Goal: Information Seeking & Learning: Learn about a topic

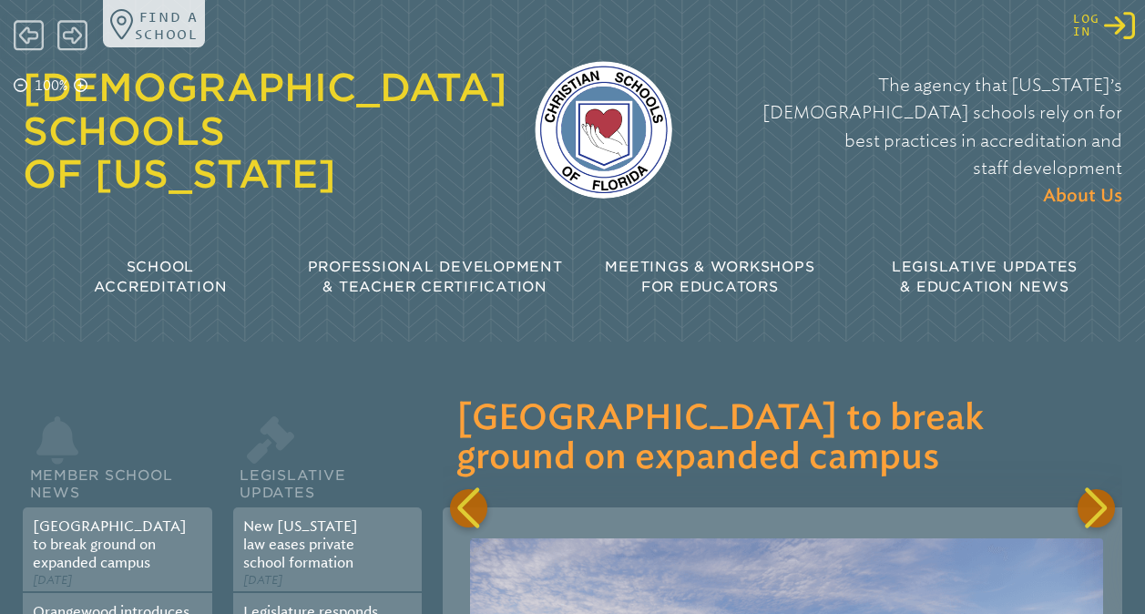
click at [1116, 25] on icon "Log in or Create Account" at bounding box center [1119, 25] width 31 height 31
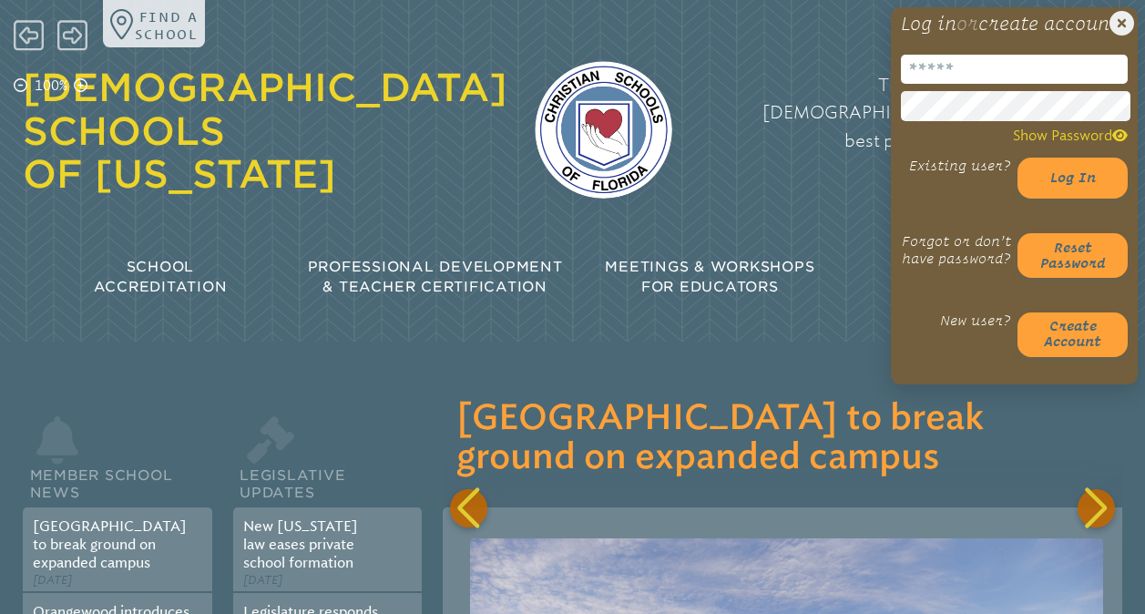
click at [969, 84] on input "email" at bounding box center [1014, 69] width 227 height 29
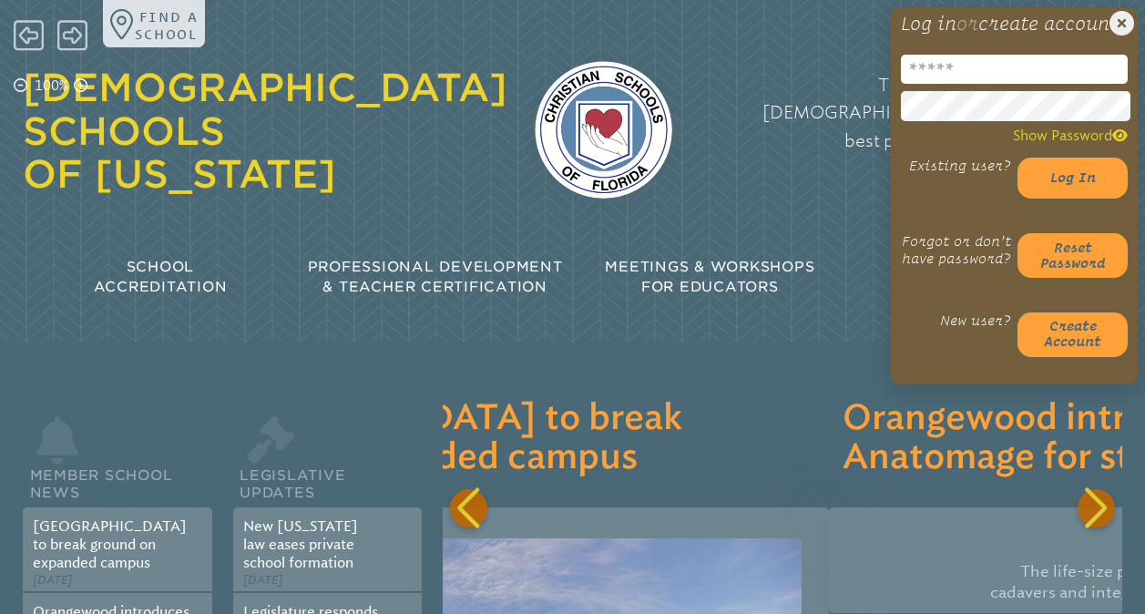
scroll to position [0, 688]
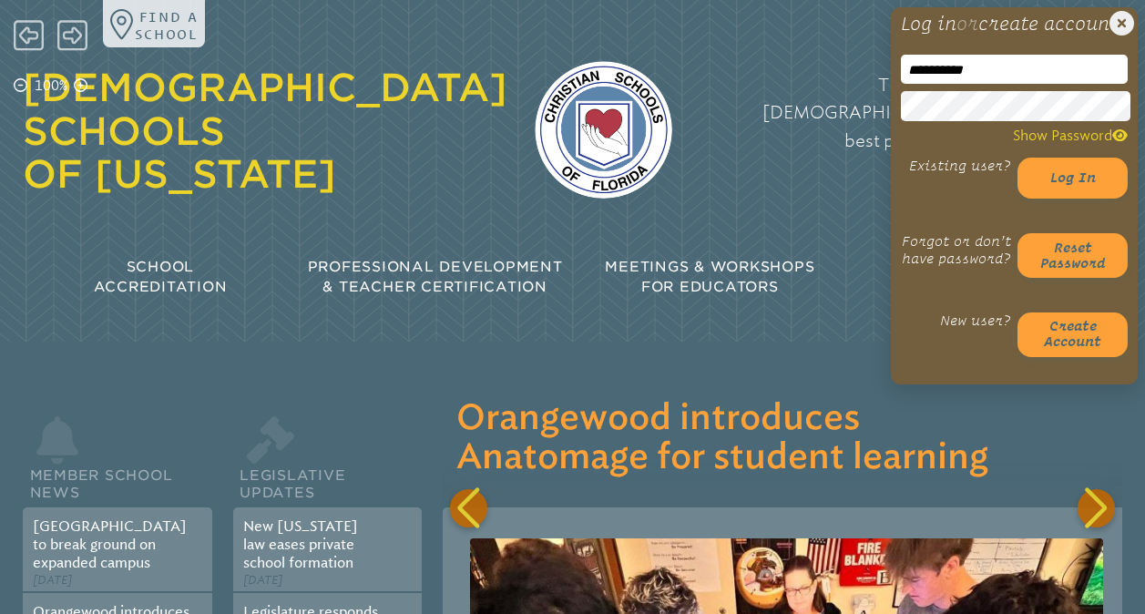
type input "**********"
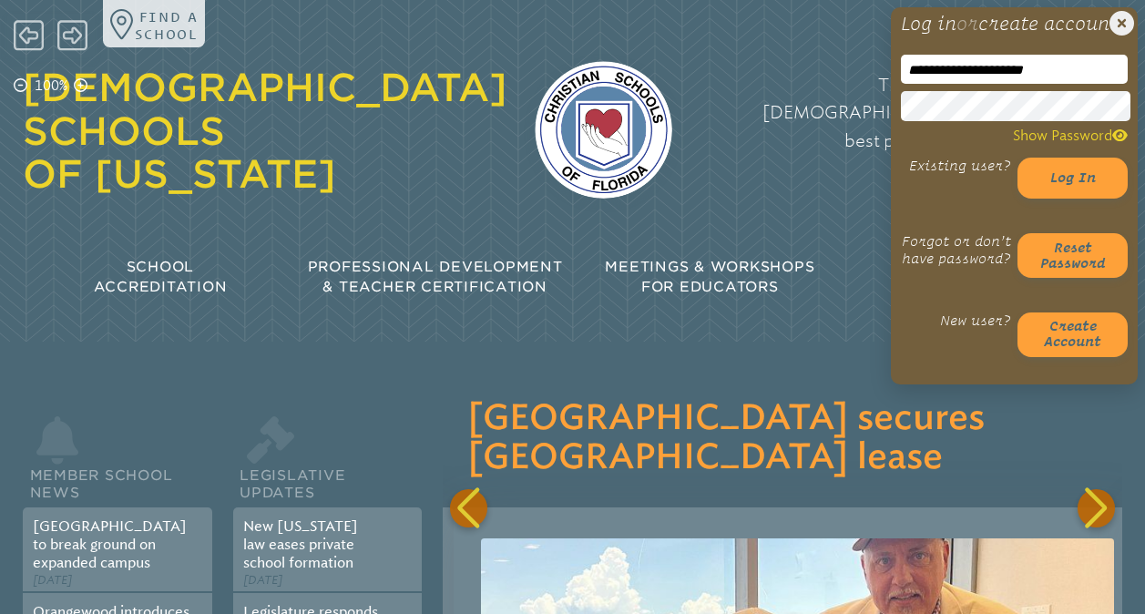
scroll to position [0, 1375]
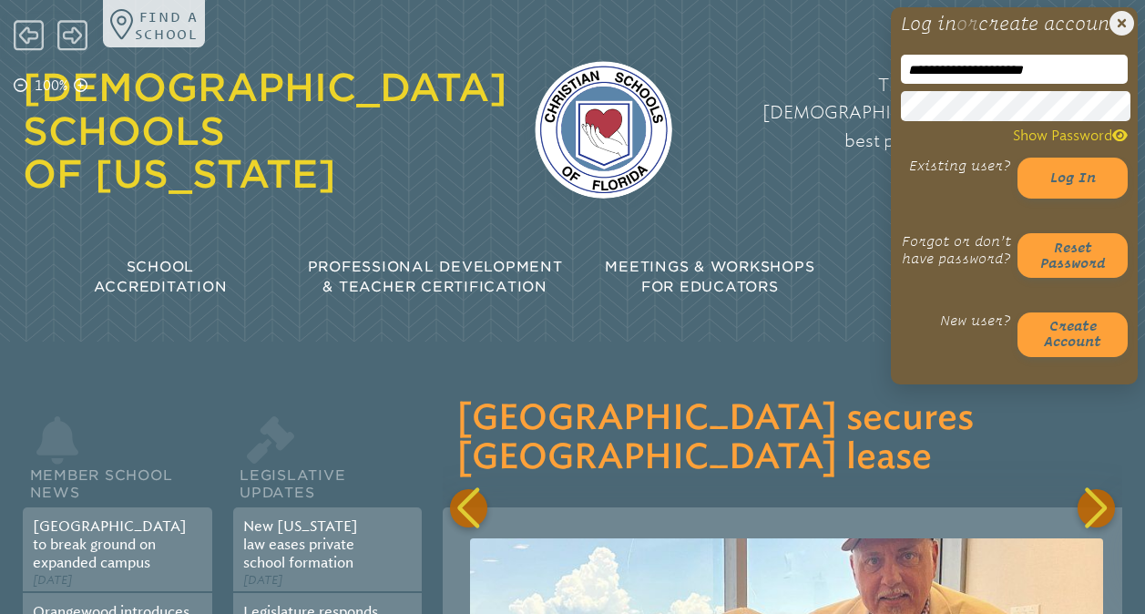
click at [1017, 158] on button "Log in" at bounding box center [1072, 178] width 110 height 41
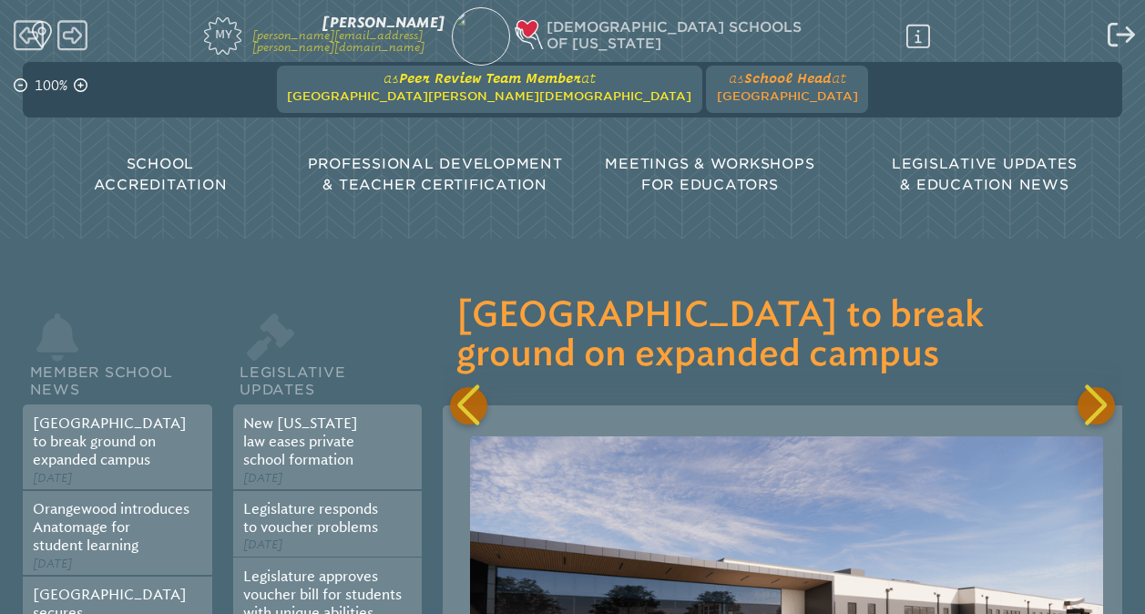
click at [500, 89] on span "at Seven Rivers Christian School" at bounding box center [489, 87] width 404 height 34
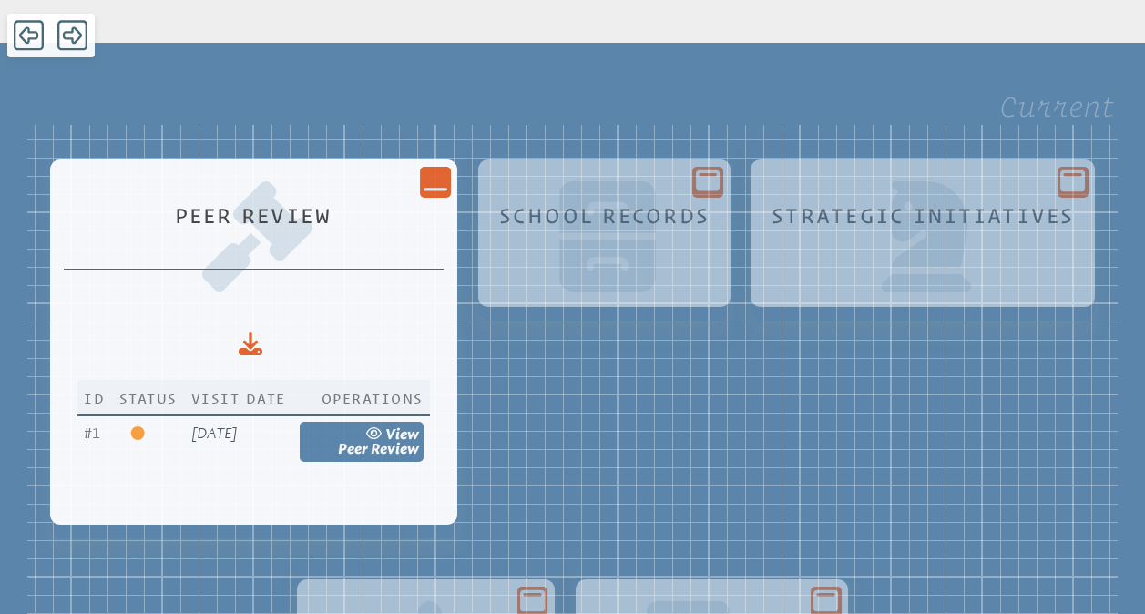
scroll to position [220, 0]
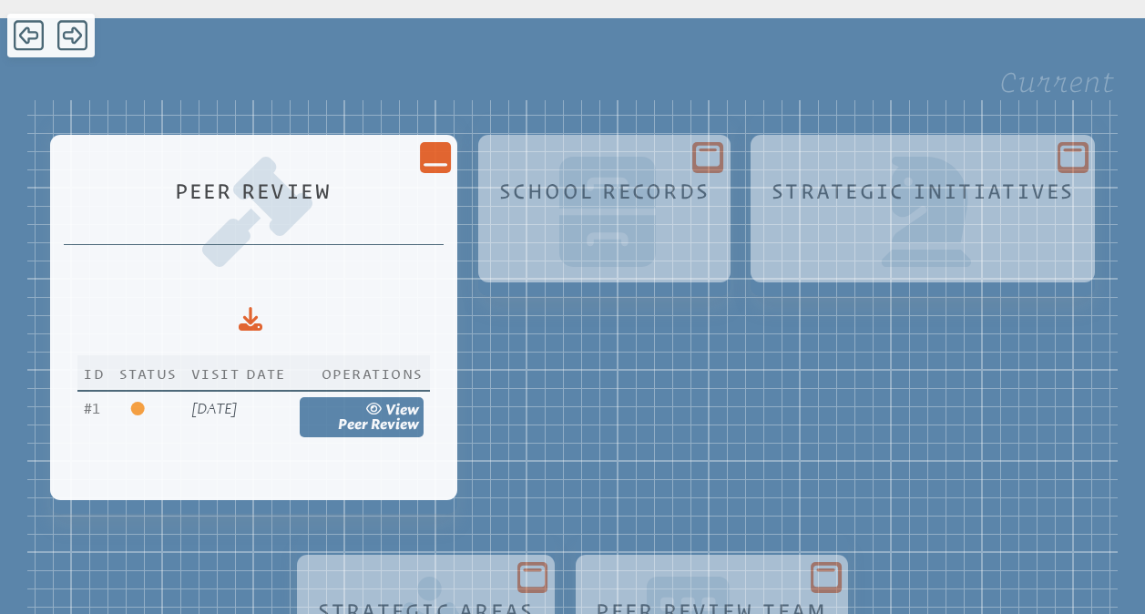
click at [447, 164] on icon "Close Console" at bounding box center [435, 156] width 24 height 24
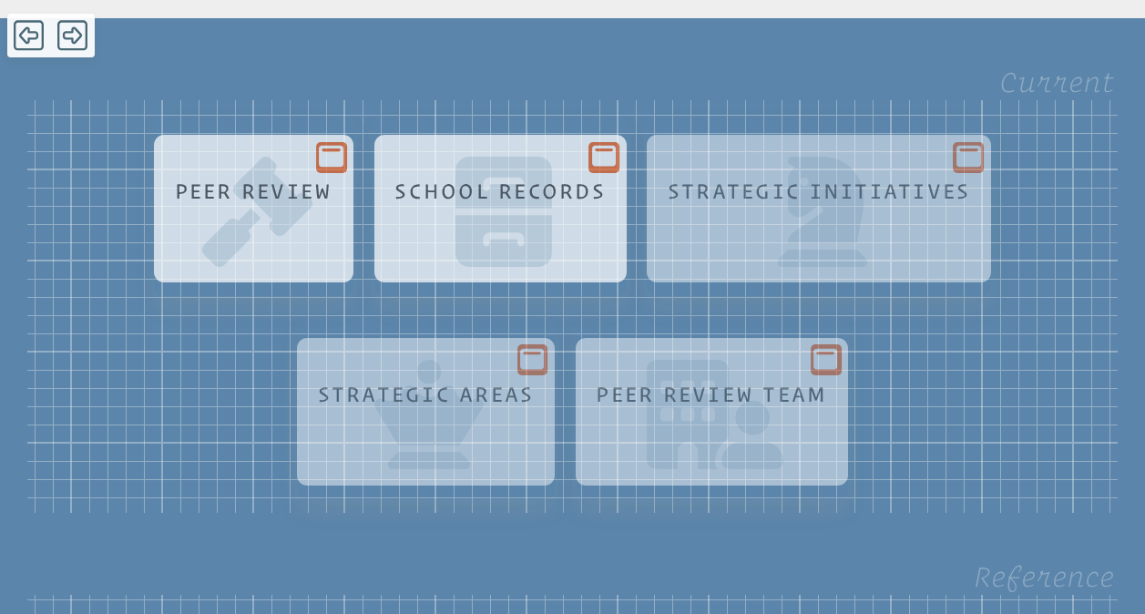
click at [604, 162] on icon at bounding box center [604, 156] width 24 height 21
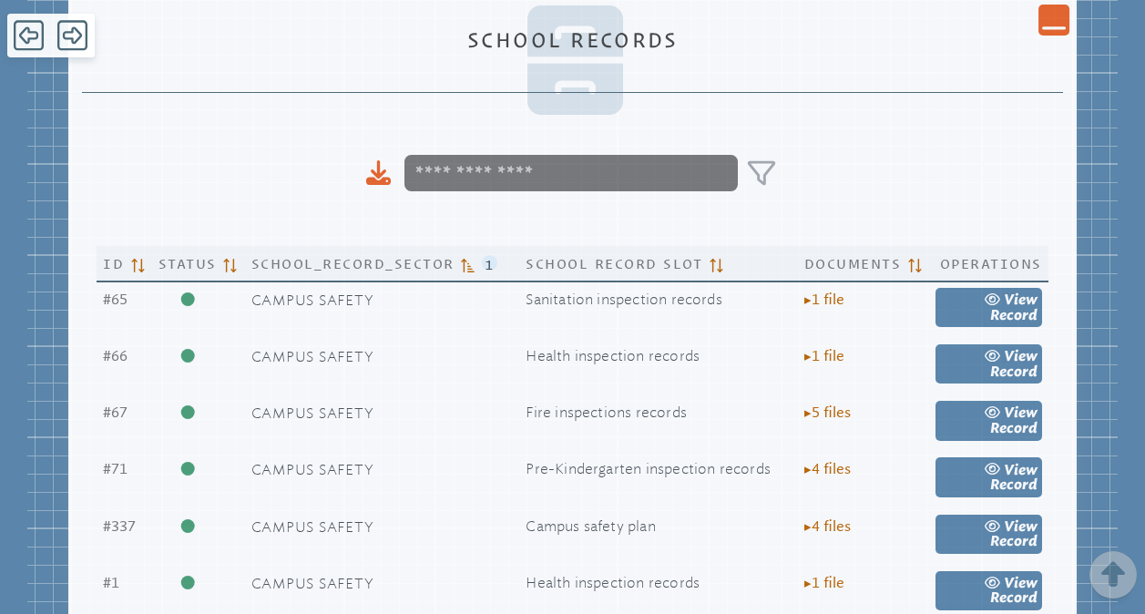
scroll to position [582, 0]
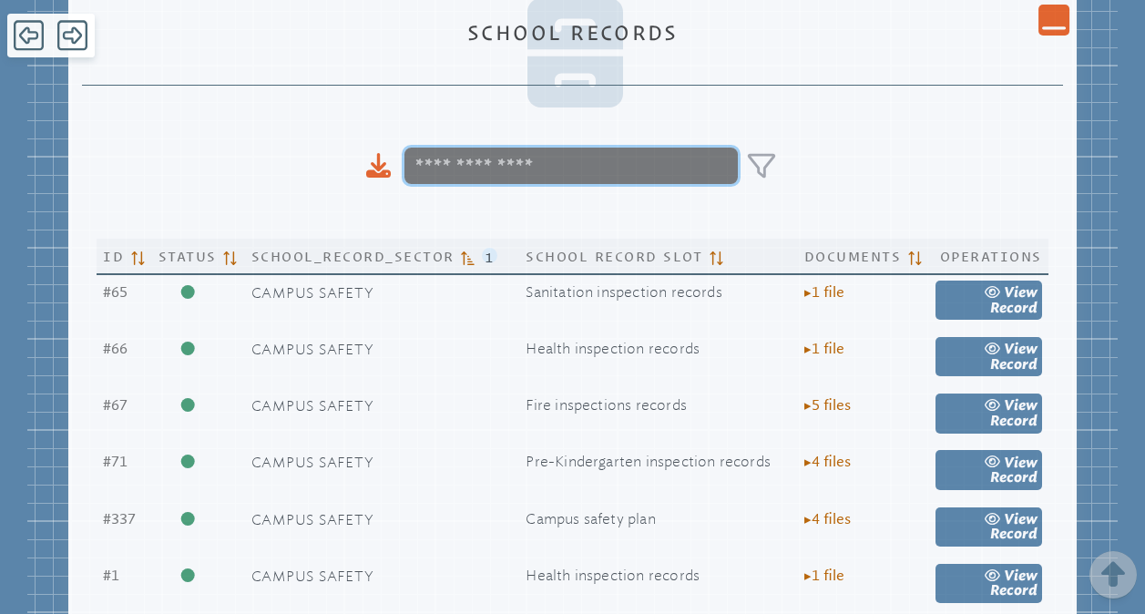
click at [549, 179] on input at bounding box center [570, 166] width 333 height 36
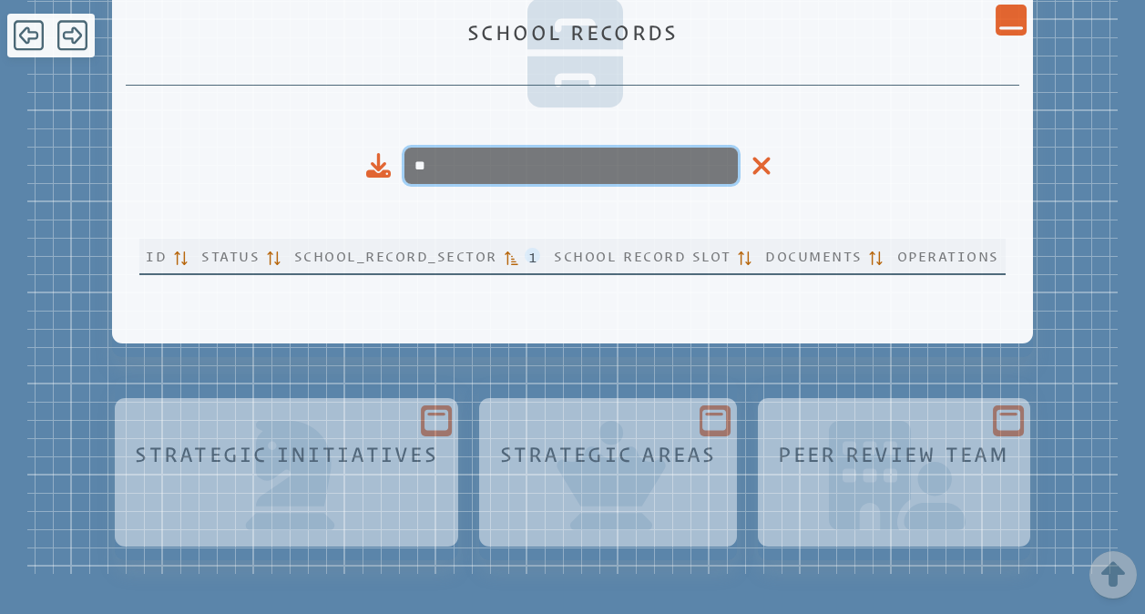
type input "*"
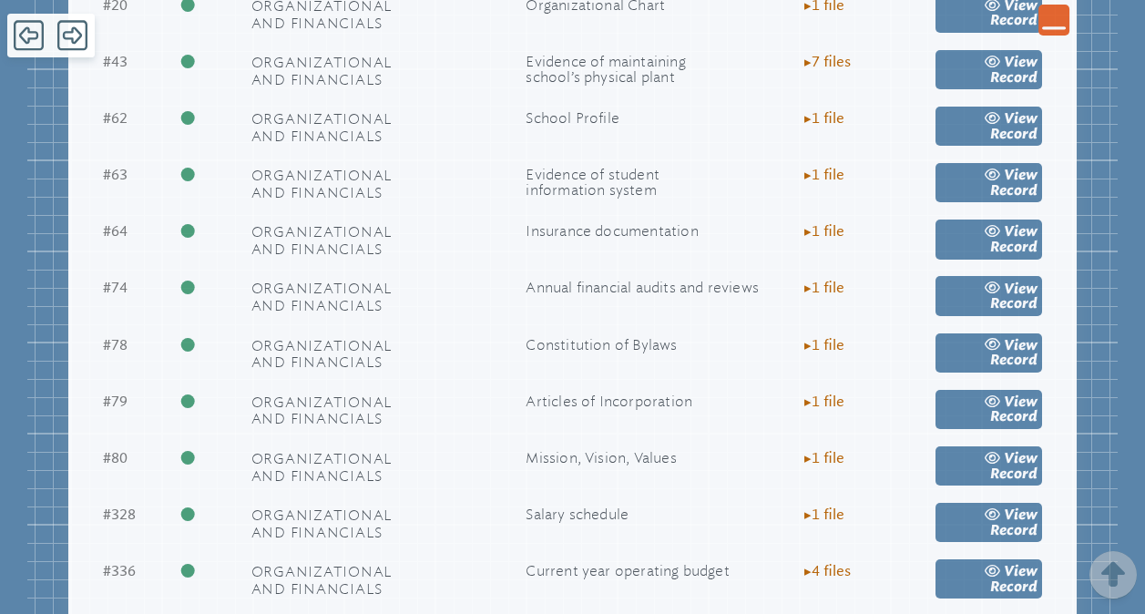
scroll to position [1948, 0]
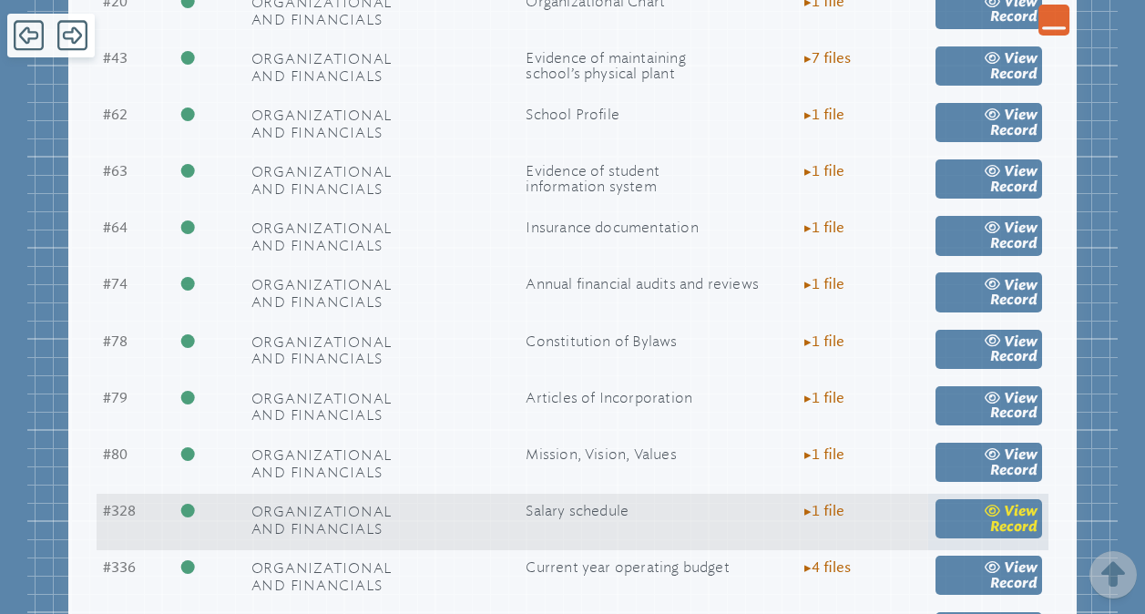
click at [976, 535] on link "view Record" at bounding box center [988, 518] width 107 height 39
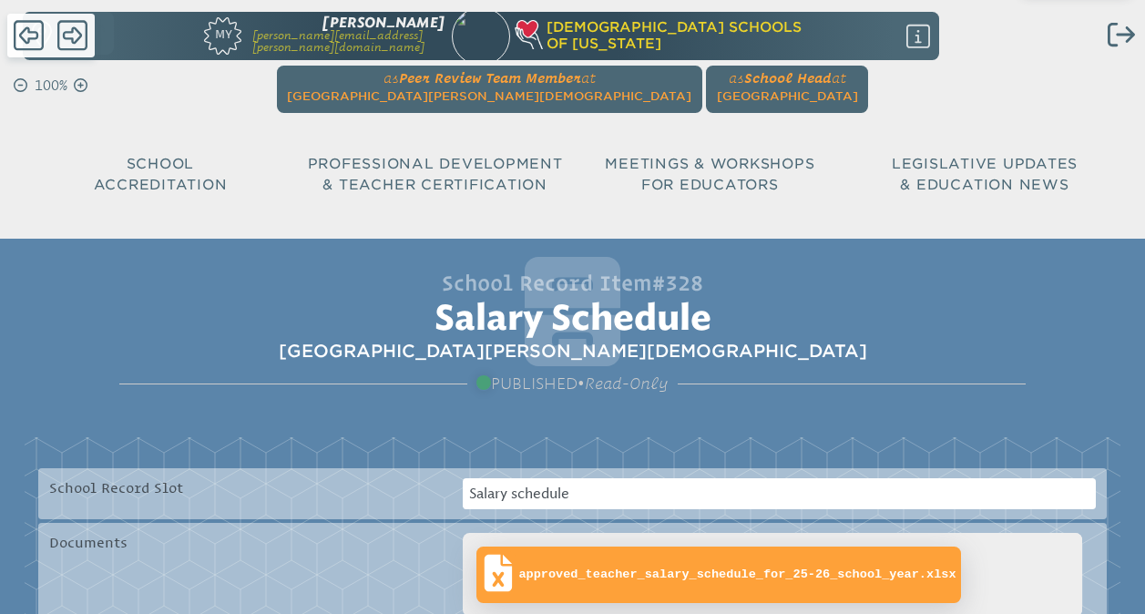
click at [704, 591] on span "approved_teacher_salary_schedule_for_25-26_school_year.xlsx" at bounding box center [718, 574] width 475 height 47
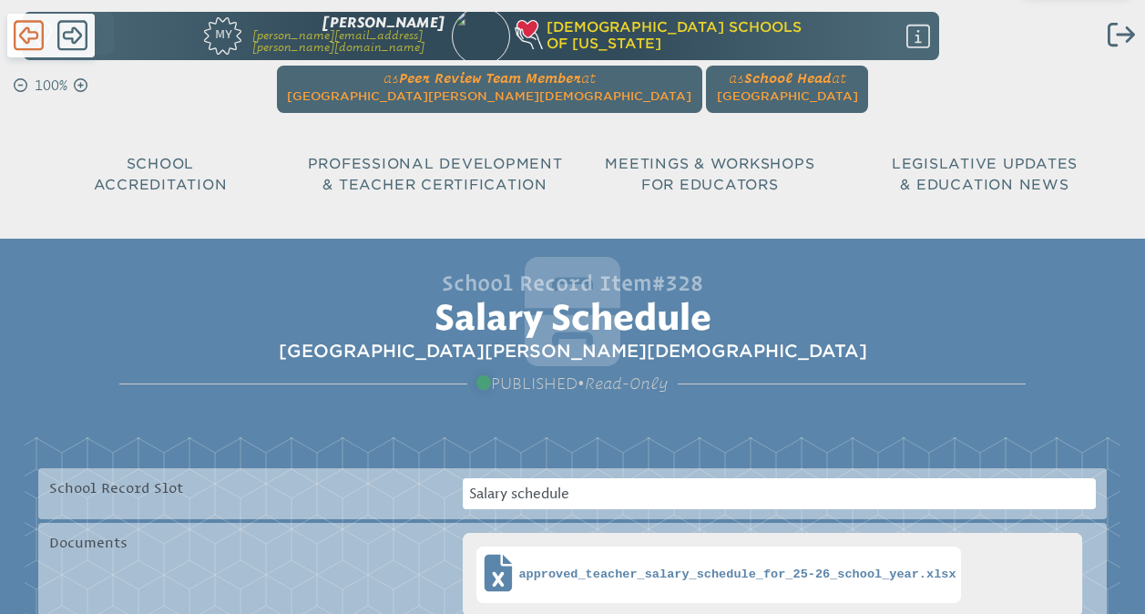
click at [36, 50] on icon at bounding box center [29, 35] width 30 height 30
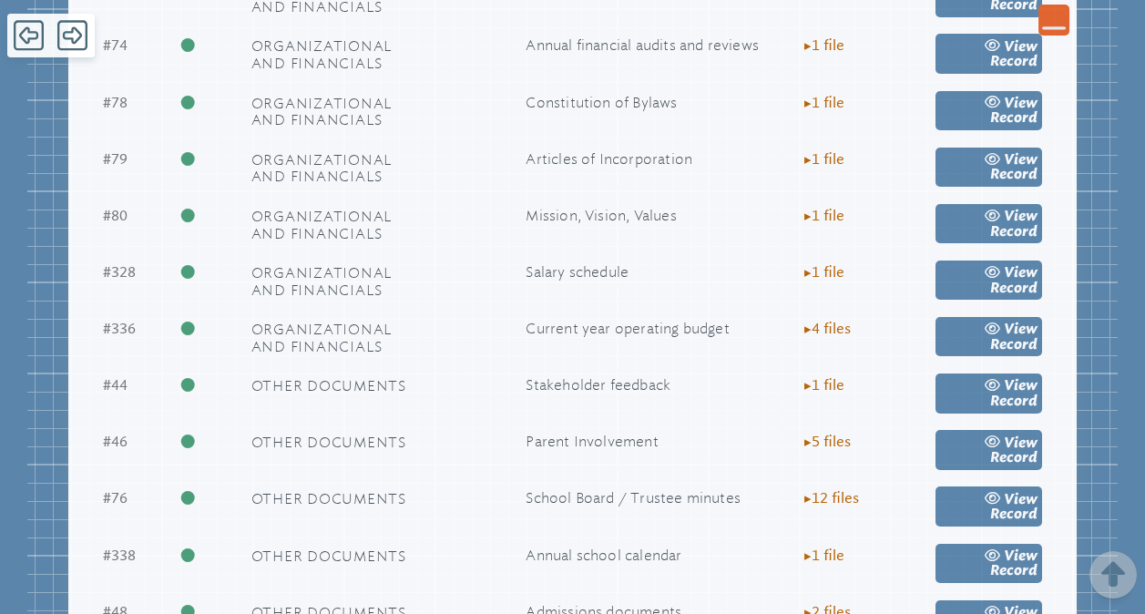
scroll to position [2190, 0]
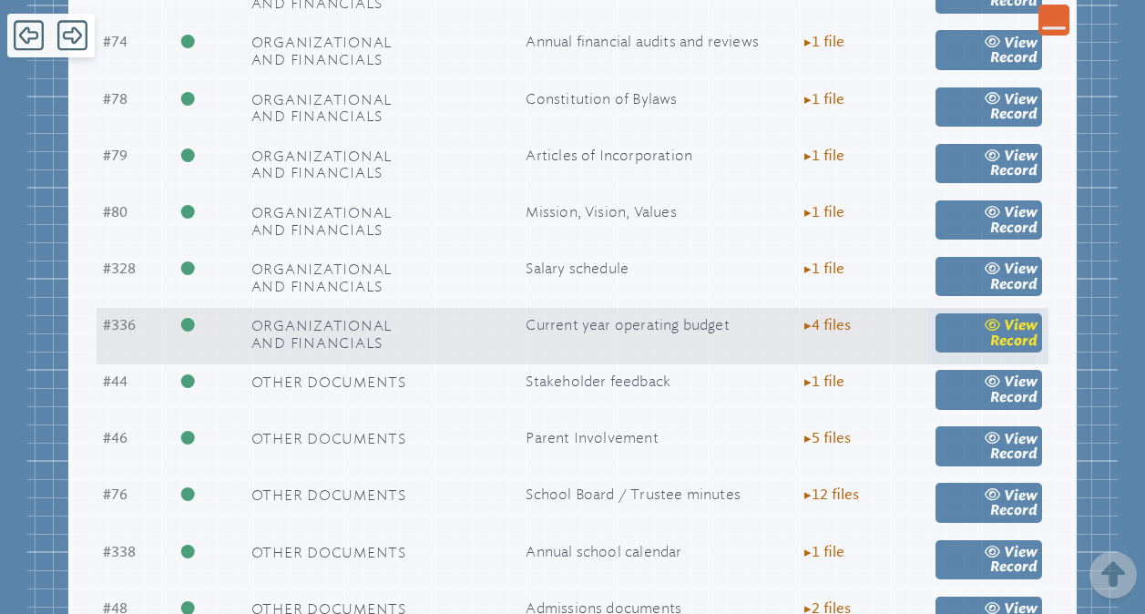
click at [1012, 333] on span "view" at bounding box center [1021, 325] width 34 height 16
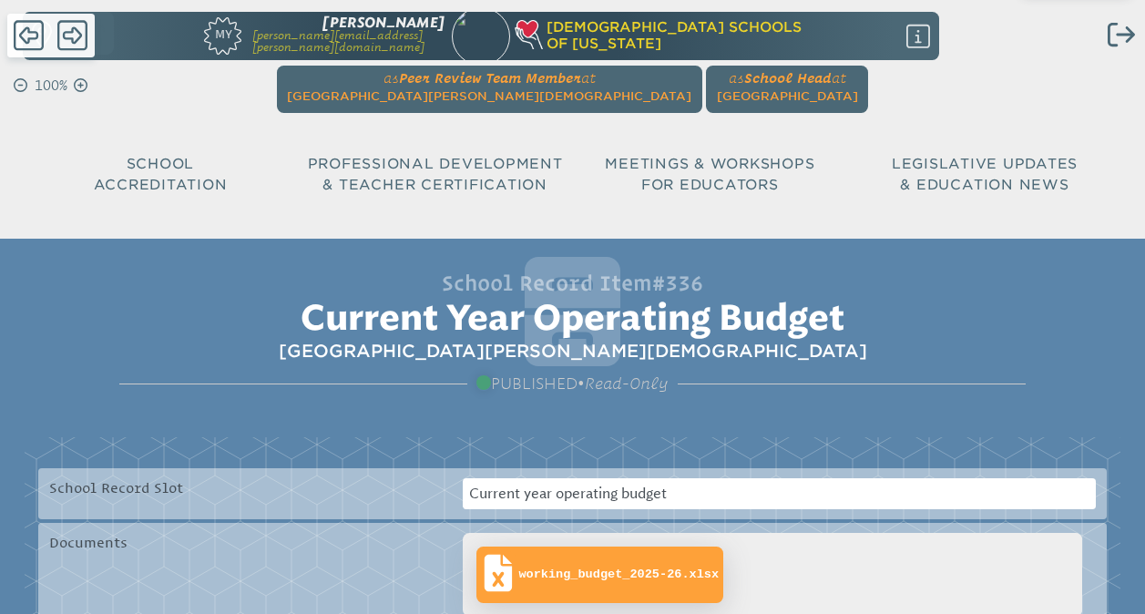
click at [644, 566] on span "working_budget_2025-26.xlsx" at bounding box center [600, 574] width 238 height 47
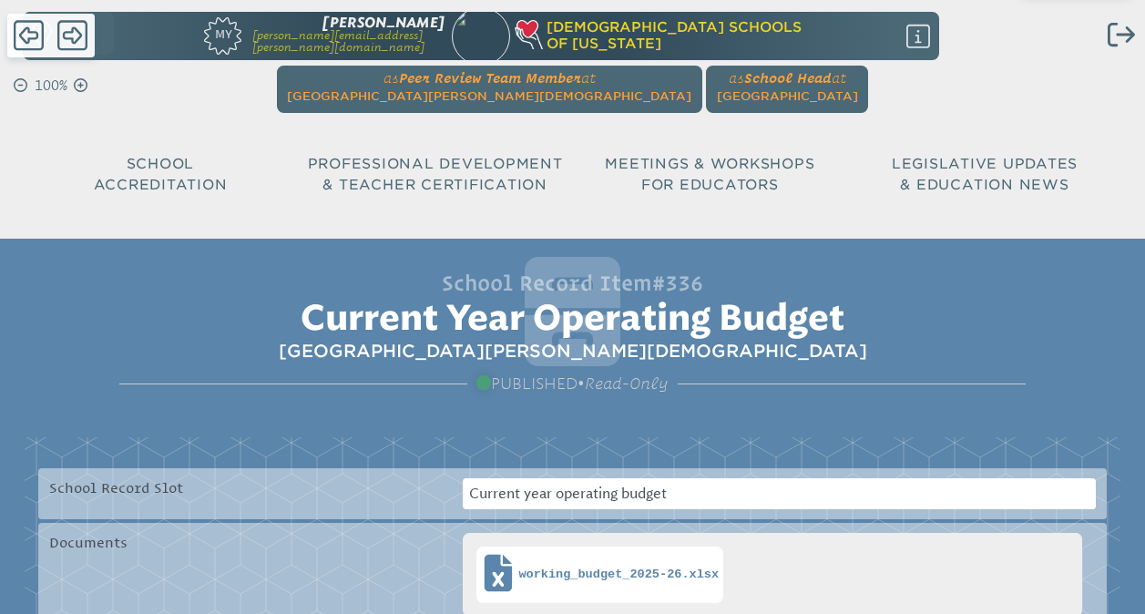
drag, startPoint x: 33, startPoint y: 35, endPoint x: 1080, endPoint y: 230, distance: 1065.4
click at [33, 35] on icon at bounding box center [29, 35] width 30 height 35
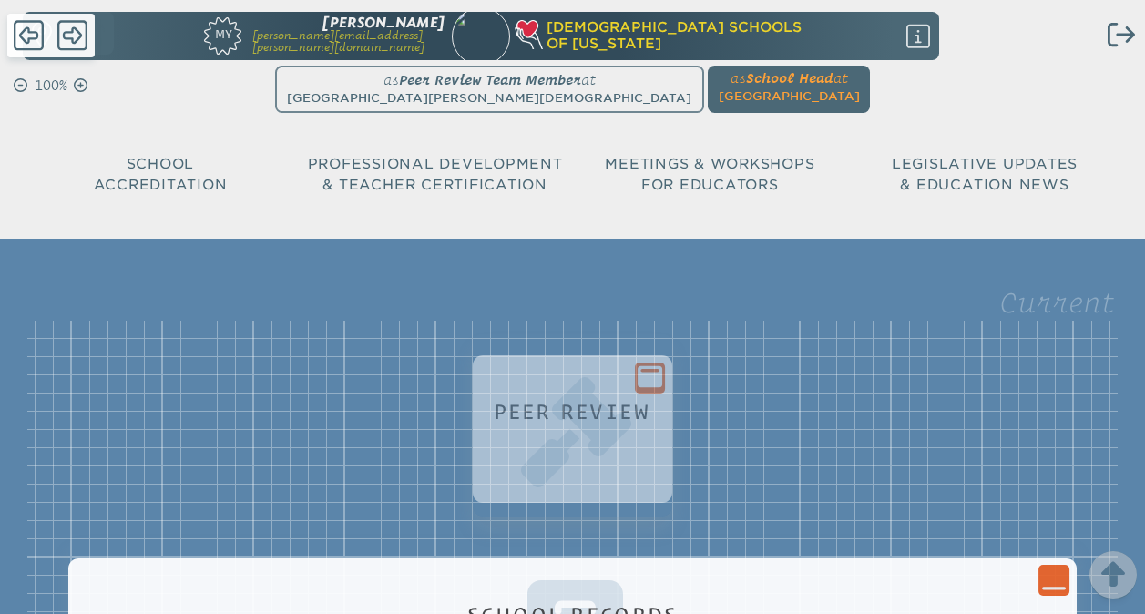
scroll to position [2190, 0]
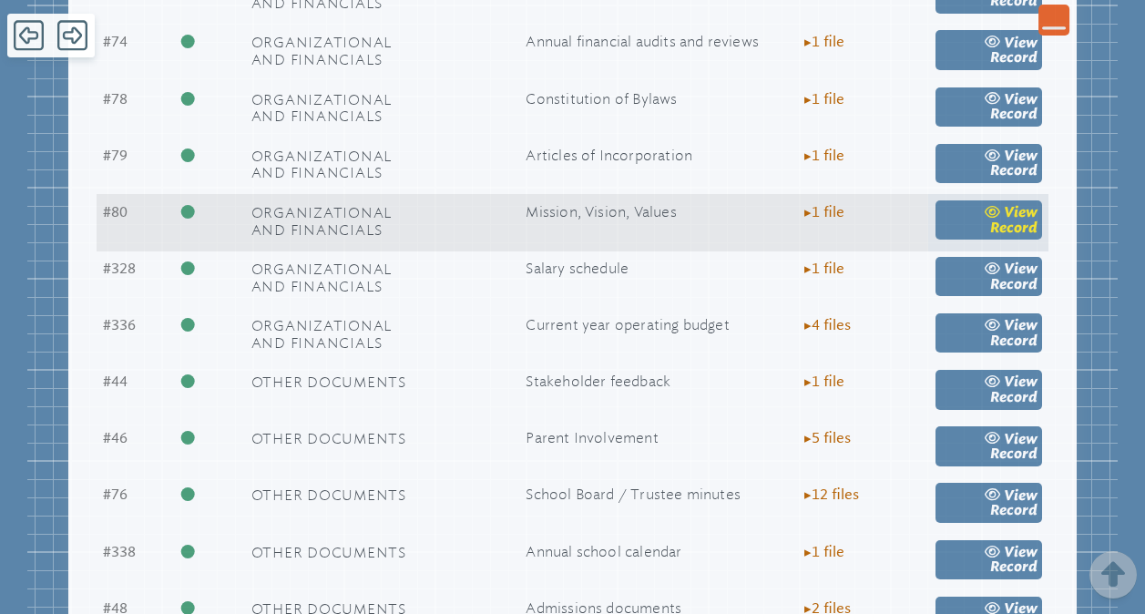
click at [985, 240] on link "view Record" at bounding box center [988, 219] width 107 height 39
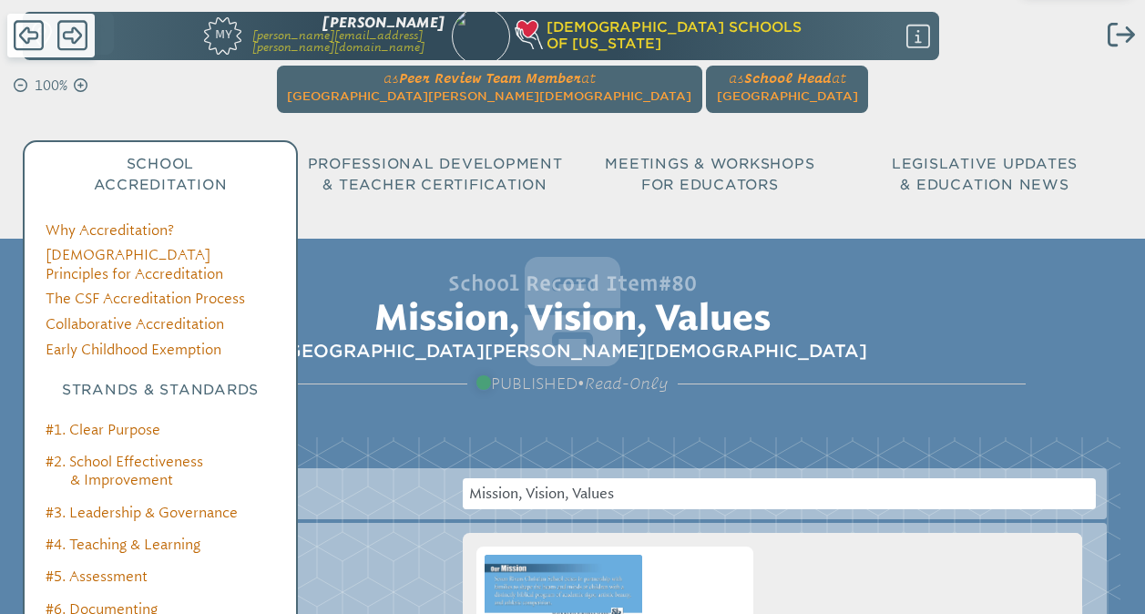
click at [170, 178] on span "School Accreditation" at bounding box center [161, 174] width 134 height 37
click at [93, 422] on link "#1. Clear Purpose" at bounding box center [103, 430] width 115 height 16
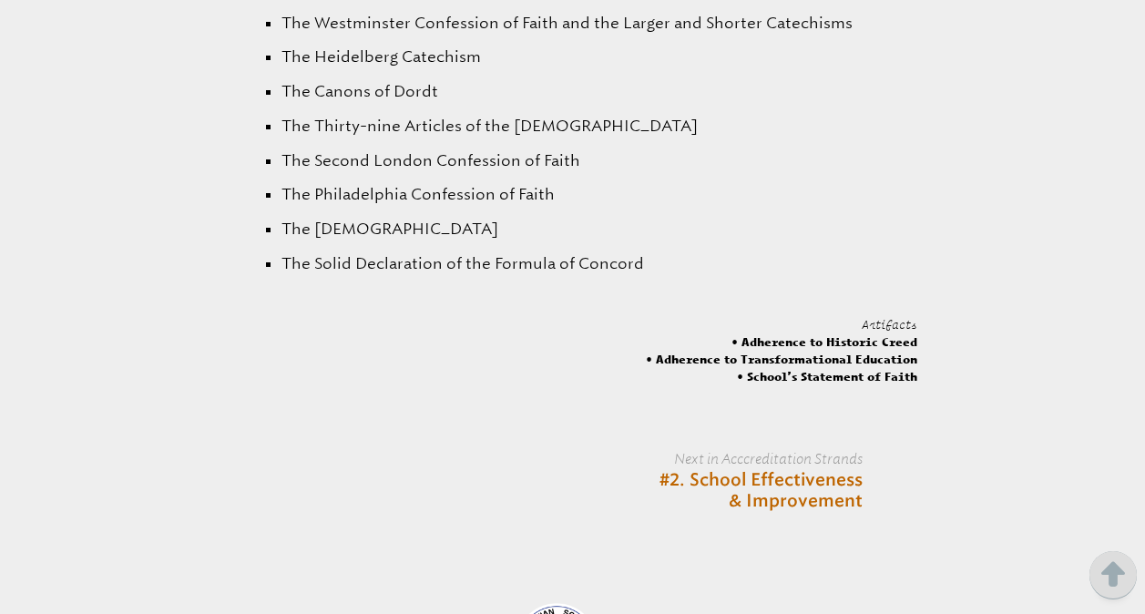
scroll to position [3766, 0]
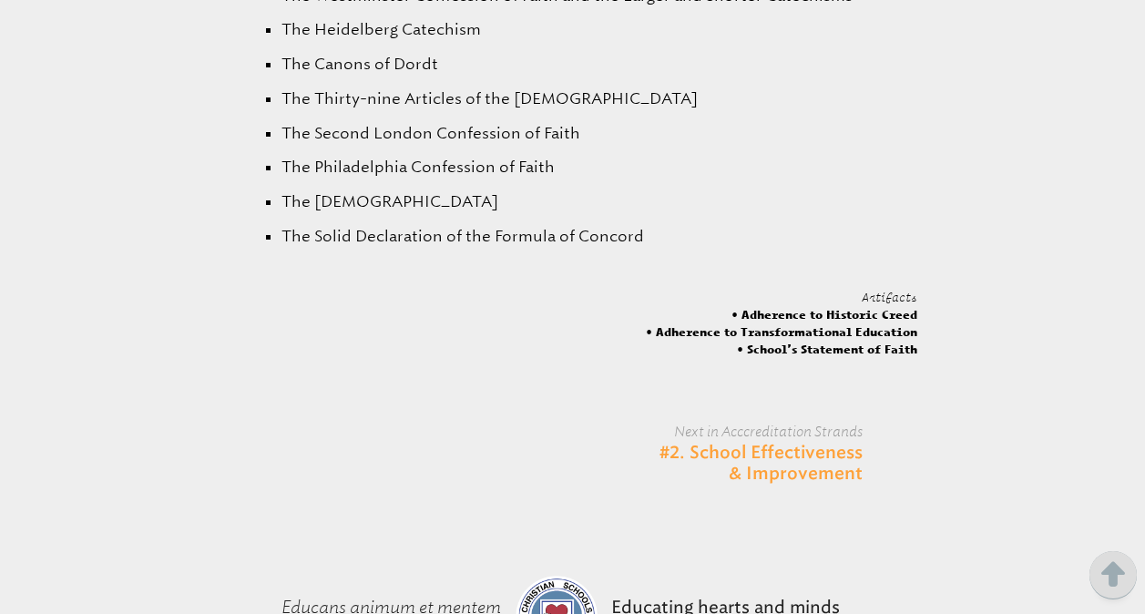
click at [813, 443] on link "#2. School Effectiveness & Improvement" at bounding box center [738, 464] width 248 height 43
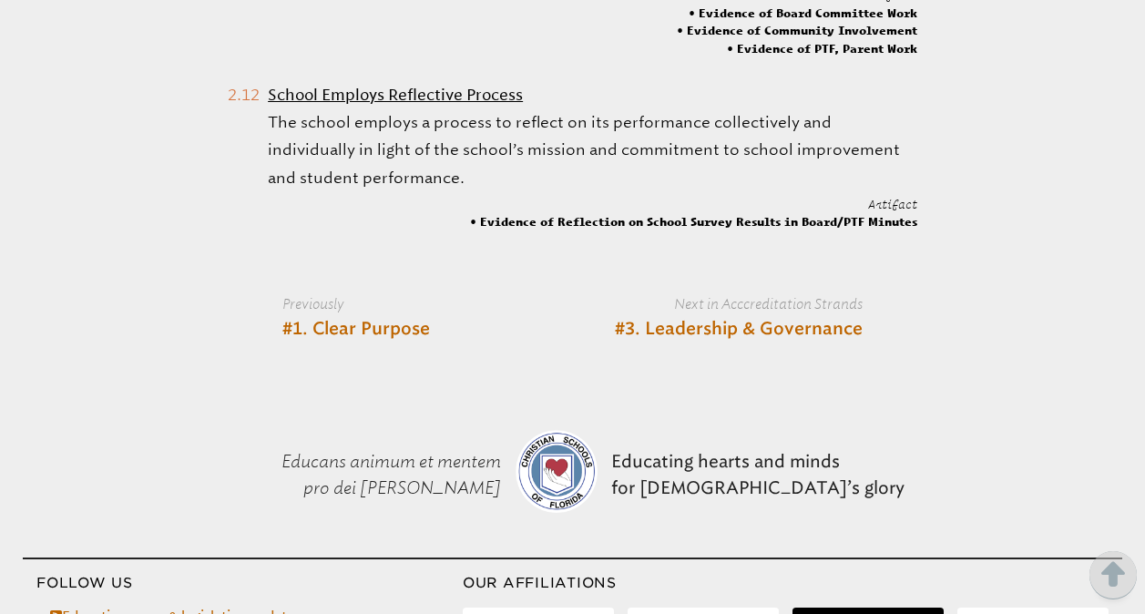
scroll to position [3326, 0]
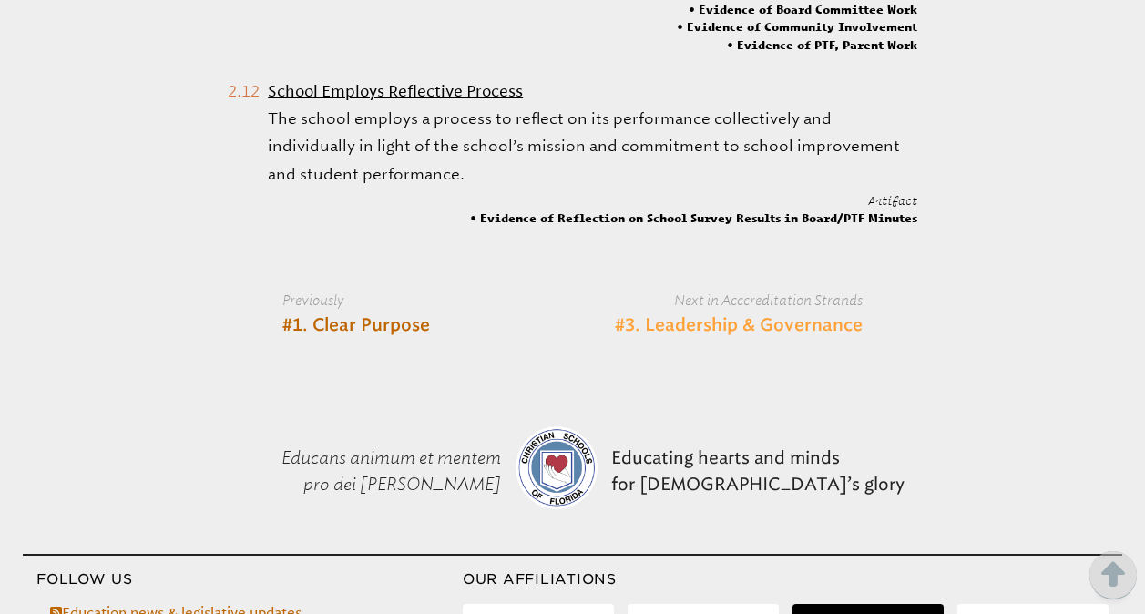
click at [824, 337] on link "#3. Leadership & Governance" at bounding box center [739, 326] width 248 height 22
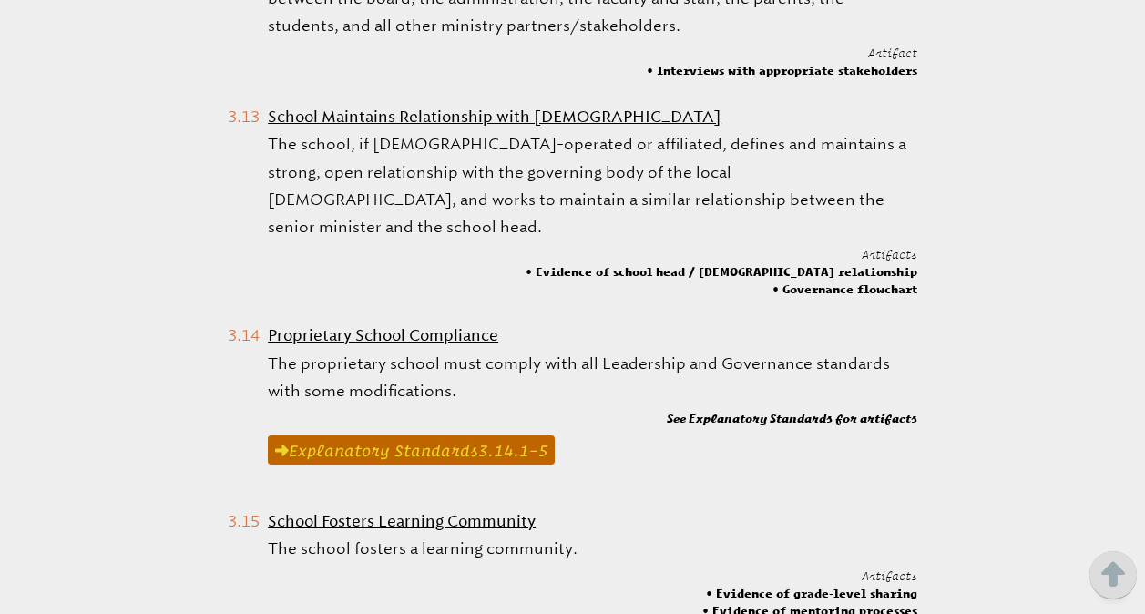
scroll to position [3219, 0]
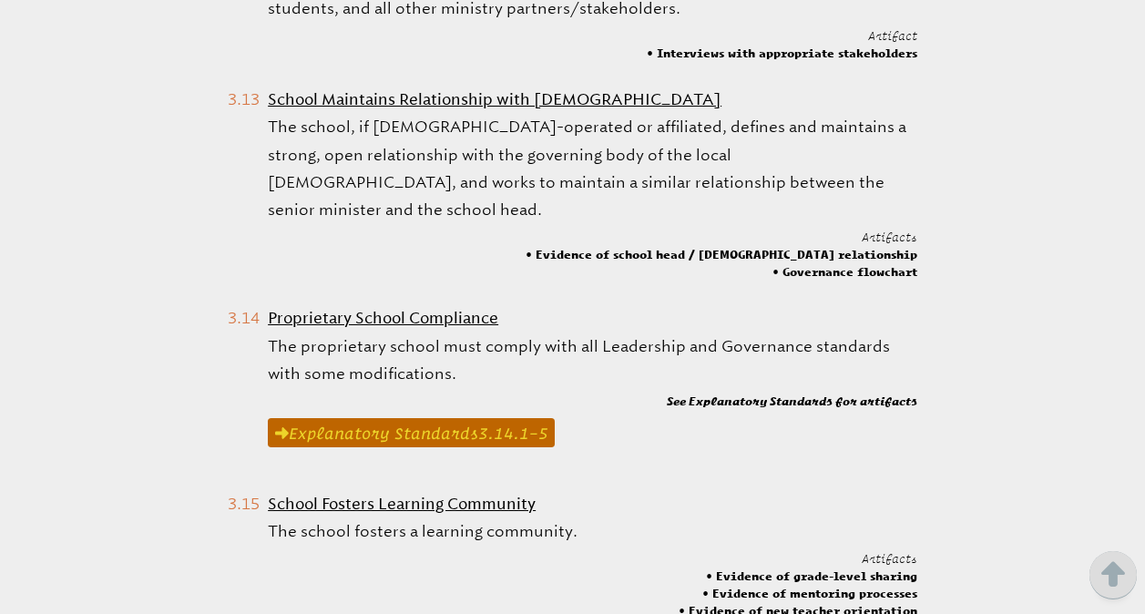
click at [413, 309] on span "Proprietary School Compliance" at bounding box center [383, 318] width 230 height 18
click at [467, 418] on link "Explanatory Standard s 3.14.1 –5" at bounding box center [411, 432] width 287 height 29
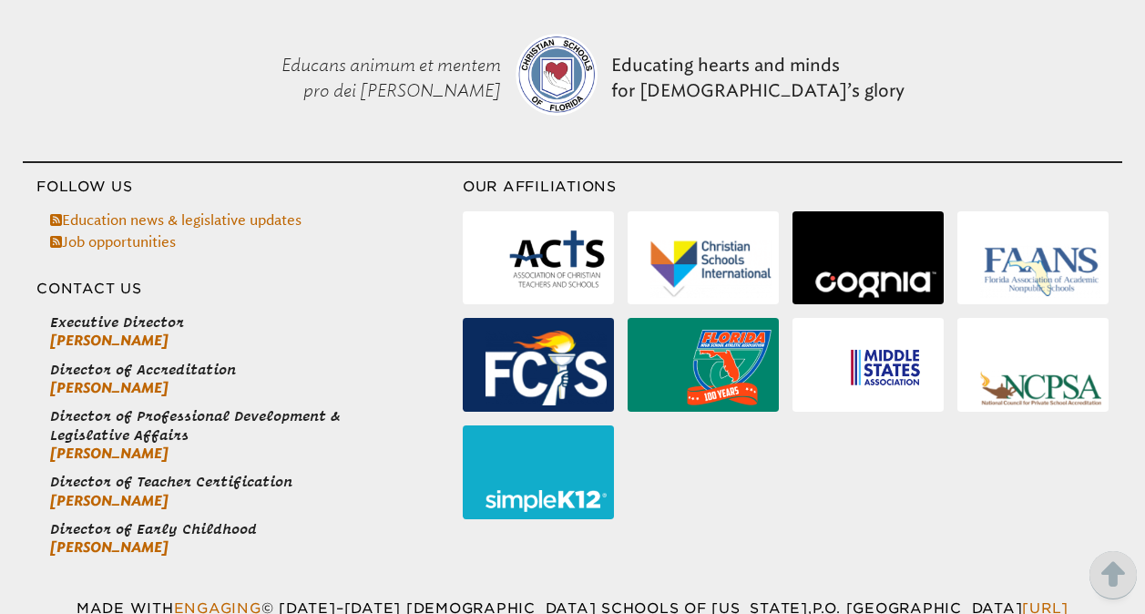
scroll to position [1688, 0]
